Goal: Transaction & Acquisition: Purchase product/service

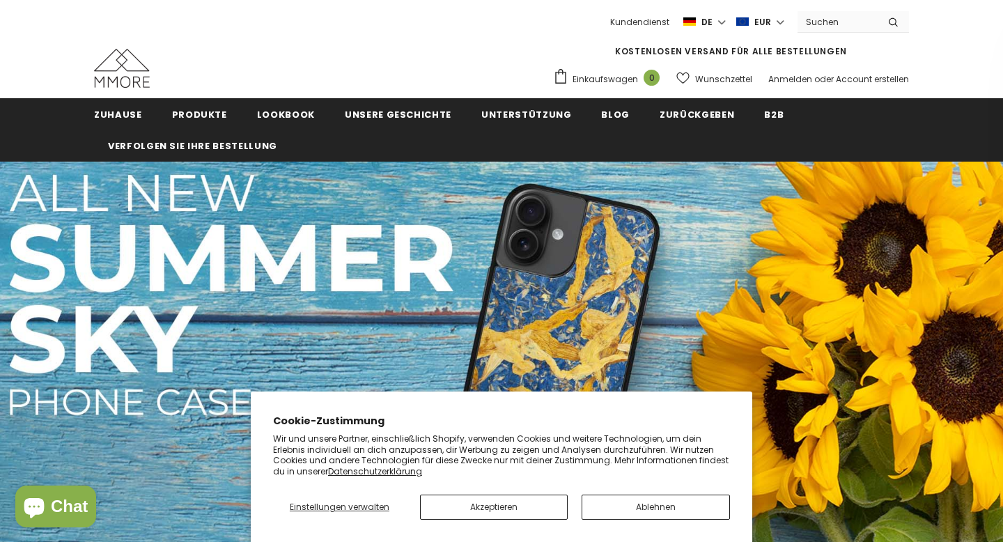
click at [644, 522] on section "Cookie-Zustimmung Wir und unsere Partner, einschließlich Shopify, verwenden Coo…" at bounding box center [502, 466] width 502 height 150
click at [639, 514] on button "Ablehnen" at bounding box center [656, 507] width 148 height 25
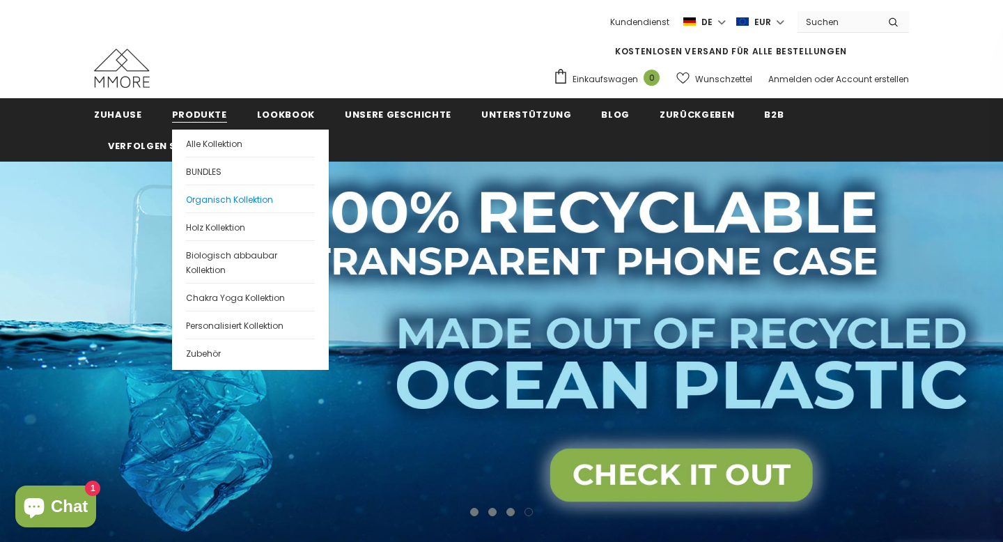
click at [247, 199] on span "Organisch Kollektion" at bounding box center [229, 200] width 87 height 12
